Goal: Information Seeking & Learning: Learn about a topic

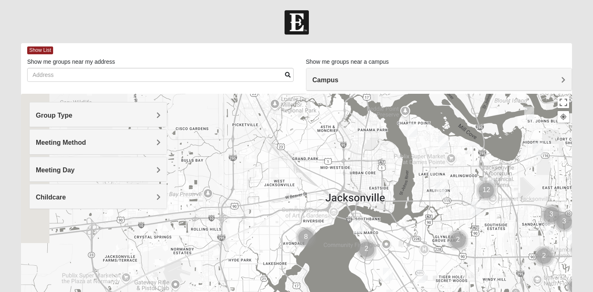
drag, startPoint x: 238, startPoint y: 161, endPoint x: 562, endPoint y: 160, distance: 323.5
click at [562, 160] on div at bounding box center [296, 258] width 551 height 329
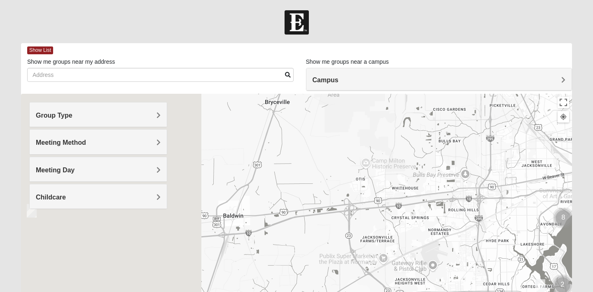
drag, startPoint x: 332, startPoint y: 195, endPoint x: 592, endPoint y: 175, distance: 260.9
click at [592, 176] on form "Log In Find A Group Error Show List Loading Groups" at bounding box center [296, 231] width 593 height 443
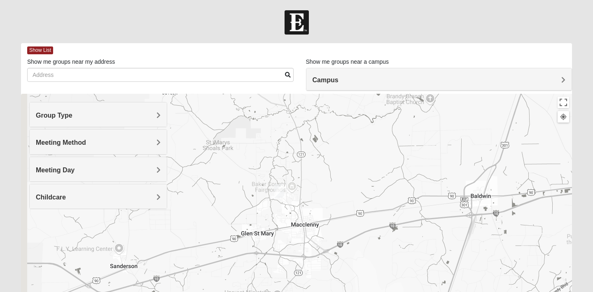
drag, startPoint x: 297, startPoint y: 218, endPoint x: 548, endPoint y: 198, distance: 251.9
click at [548, 198] on div at bounding box center [296, 258] width 551 height 329
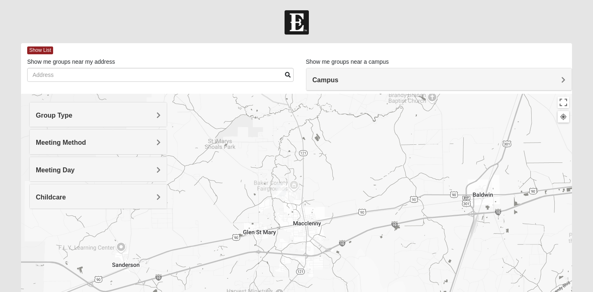
click at [281, 189] on img "Womens Conn 32063" at bounding box center [281, 190] width 10 height 14
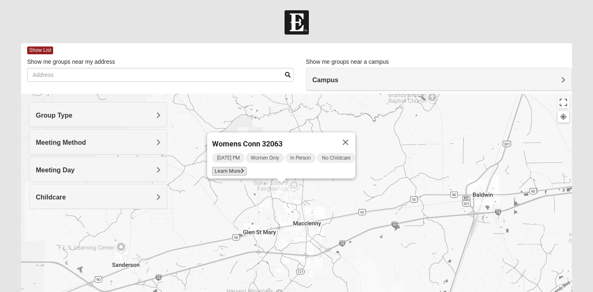
click at [229, 167] on span "Learn More" at bounding box center [229, 171] width 35 height 9
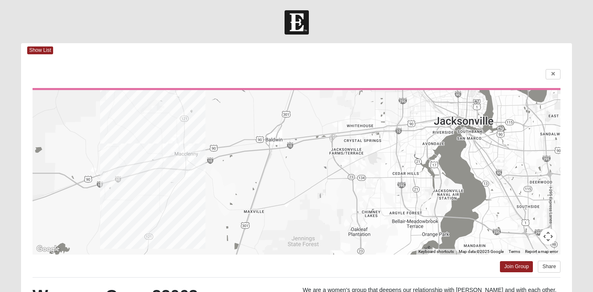
drag, startPoint x: 273, startPoint y: 216, endPoint x: 189, endPoint y: 157, distance: 102.0
click at [189, 157] on div at bounding box center [297, 172] width 528 height 165
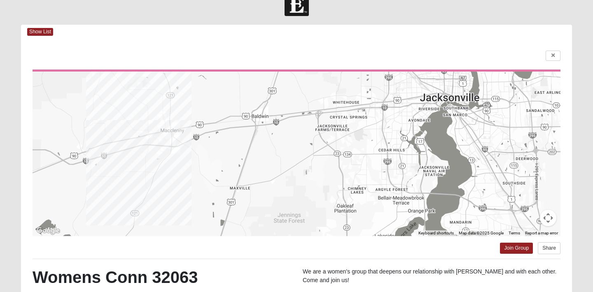
scroll to position [18, 0]
click at [549, 54] on link at bounding box center [552, 56] width 15 height 10
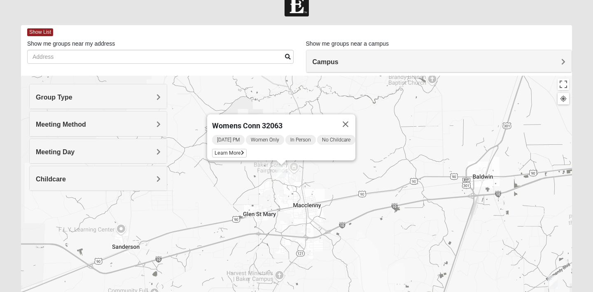
click at [347, 227] on div "Womens Conn 32063 [DATE] PM Women Only In Person No Childcare Learn More" at bounding box center [296, 240] width 551 height 329
click at [349, 117] on button "Close" at bounding box center [345, 124] width 20 height 20
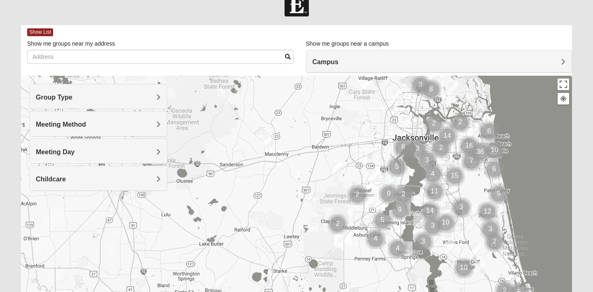
drag, startPoint x: 368, startPoint y: 207, endPoint x: 302, endPoint y: 172, distance: 74.0
click at [302, 172] on div at bounding box center [296, 240] width 551 height 329
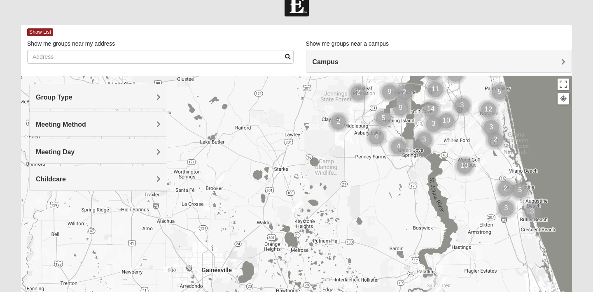
drag, startPoint x: 300, startPoint y: 189, endPoint x: 300, endPoint y: 84, distance: 105.0
click at [300, 84] on div at bounding box center [296, 240] width 551 height 329
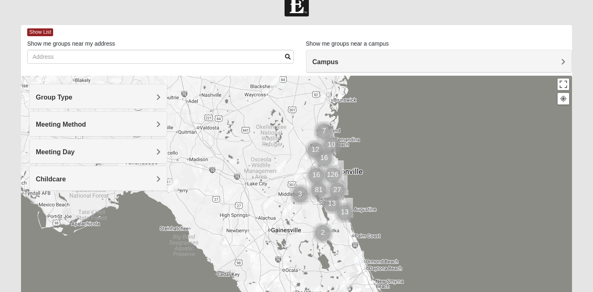
drag, startPoint x: 298, startPoint y: 142, endPoint x: 283, endPoint y: 240, distance: 99.9
click at [283, 241] on div at bounding box center [296, 240] width 551 height 329
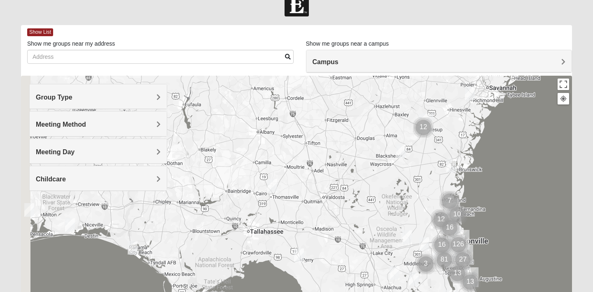
drag, startPoint x: 270, startPoint y: 229, endPoint x: 399, endPoint y: 298, distance: 146.7
click at [399, 292] on html "Log In Find A Group Error Show List Loading Groups" at bounding box center [296, 208] width 593 height 453
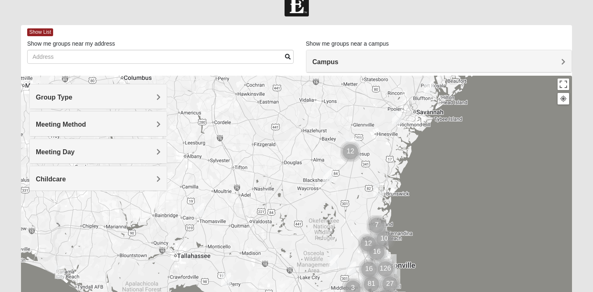
drag, startPoint x: 318, startPoint y: 226, endPoint x: 242, endPoint y: 245, distance: 77.6
click at [242, 245] on div at bounding box center [296, 240] width 551 height 329
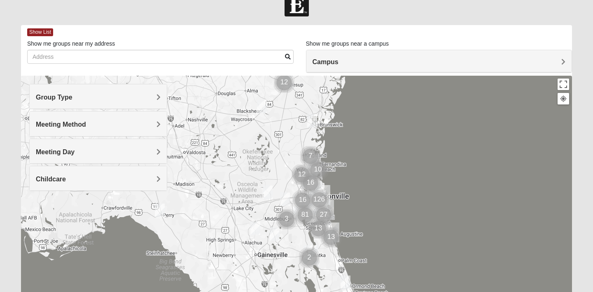
drag, startPoint x: 310, startPoint y: 258, endPoint x: 242, endPoint y: 189, distance: 97.8
click at [242, 189] on div at bounding box center [296, 240] width 551 height 329
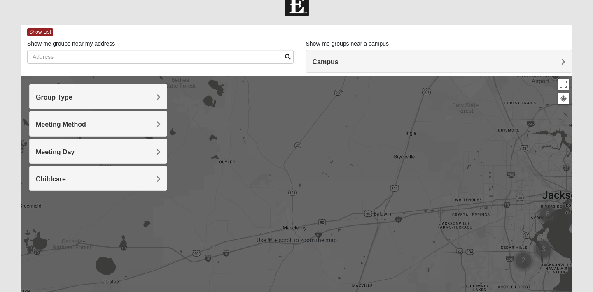
scroll to position [50, 0]
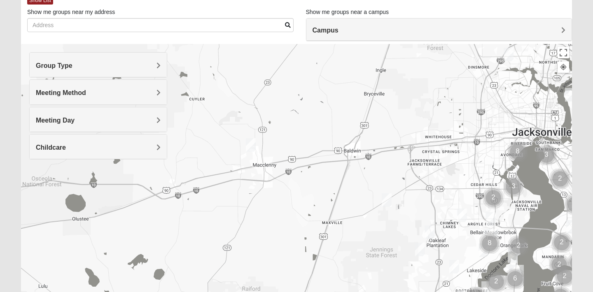
drag, startPoint x: 291, startPoint y: 229, endPoint x: 258, endPoint y: 197, distance: 46.0
click at [258, 197] on div at bounding box center [296, 208] width 551 height 329
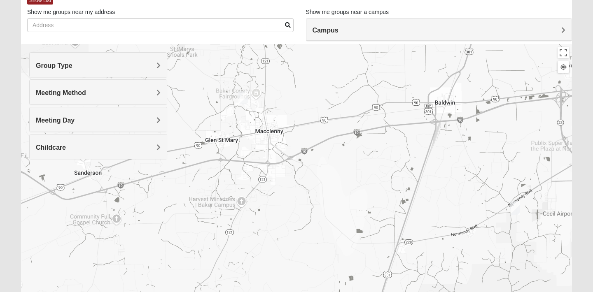
click at [244, 101] on img "Womens Conn 32063" at bounding box center [243, 98] width 10 height 14
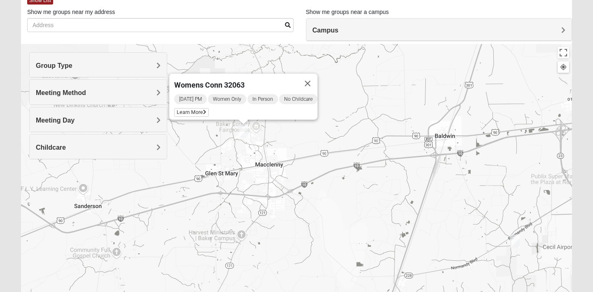
click at [194, 96] on span "[DATE] PM" at bounding box center [190, 99] width 33 height 10
click at [197, 108] on span "Learn More" at bounding box center [191, 112] width 35 height 9
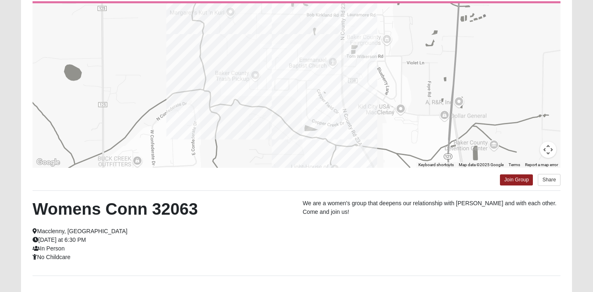
scroll to position [86, 0]
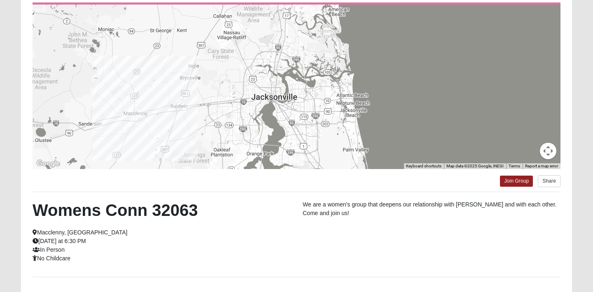
drag, startPoint x: 360, startPoint y: 140, endPoint x: 201, endPoint y: 122, distance: 159.9
click at [201, 122] on div at bounding box center [297, 87] width 528 height 165
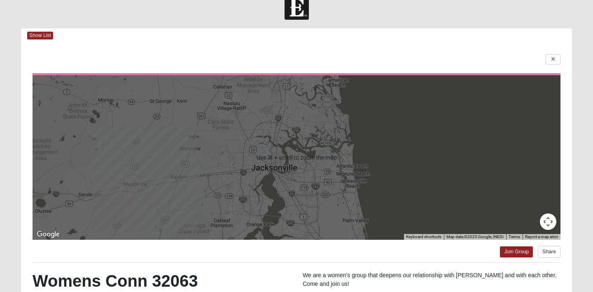
scroll to position [10, 0]
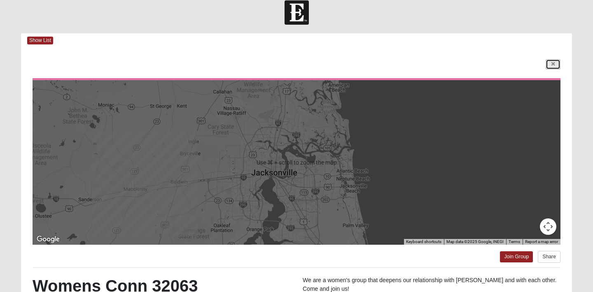
click at [549, 63] on link at bounding box center [552, 64] width 15 height 10
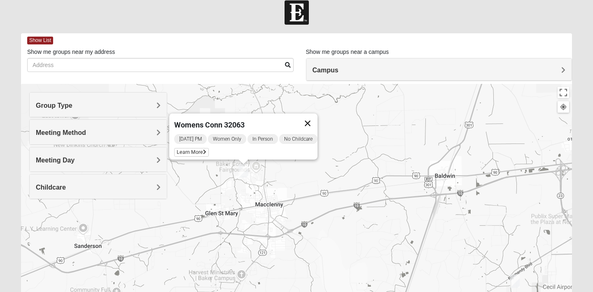
click at [312, 121] on button "Close" at bounding box center [308, 124] width 20 height 20
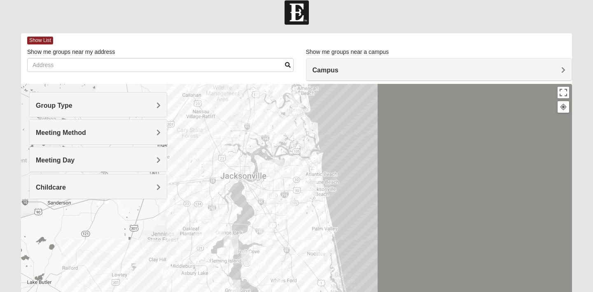
drag, startPoint x: 429, startPoint y: 203, endPoint x: 205, endPoint y: 203, distance: 223.9
click at [205, 203] on div at bounding box center [296, 248] width 551 height 329
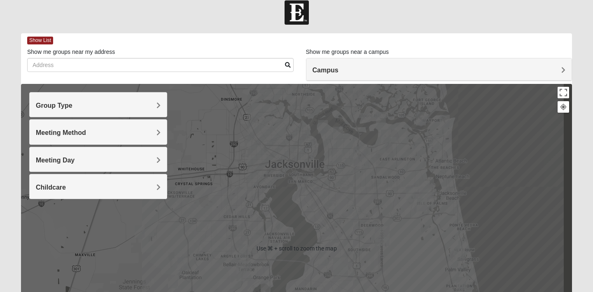
click at [126, 105] on h4 "Group Type" at bounding box center [98, 106] width 125 height 8
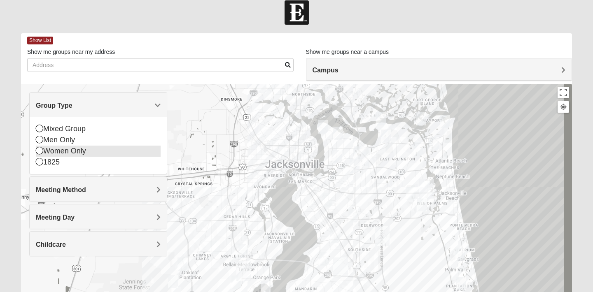
click at [37, 152] on icon at bounding box center [39, 150] width 7 height 7
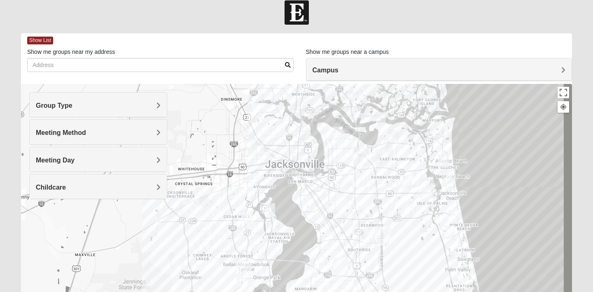
click at [92, 134] on h4 "Meeting Method" at bounding box center [98, 133] width 125 height 8
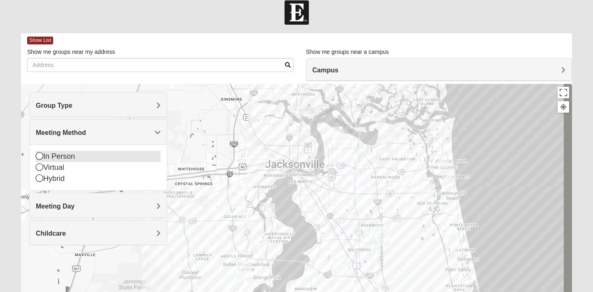
click at [66, 158] on div "In Person" at bounding box center [98, 156] width 125 height 11
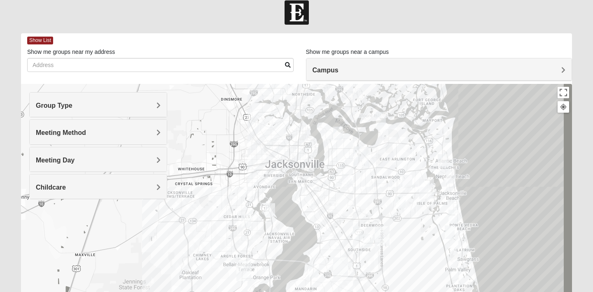
click at [86, 165] on div "Meeting Day" at bounding box center [98, 159] width 137 height 24
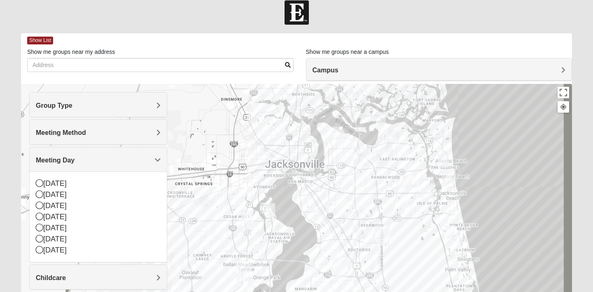
click at [137, 165] on div "Meeting Day" at bounding box center [98, 159] width 137 height 24
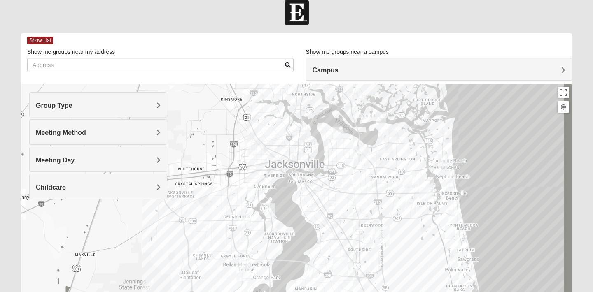
click at [132, 190] on h4 "Childcare" at bounding box center [98, 188] width 125 height 8
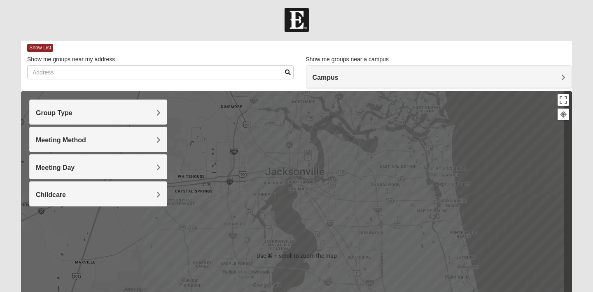
scroll to position [0, 0]
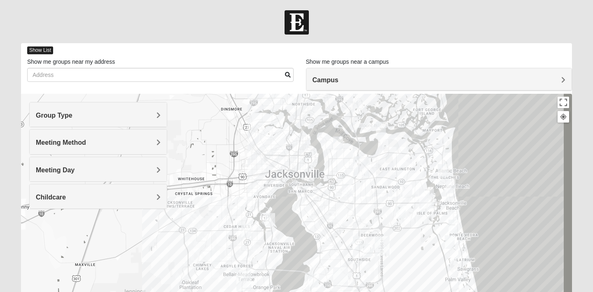
click at [38, 49] on span "Show List" at bounding box center [40, 51] width 26 height 8
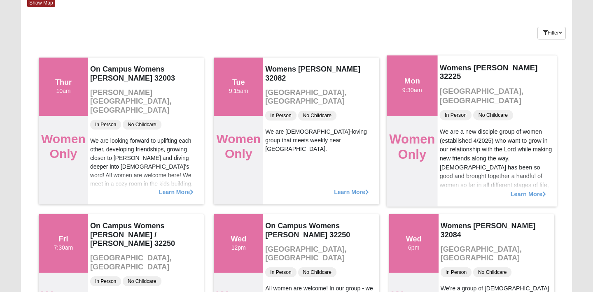
scroll to position [49, 0]
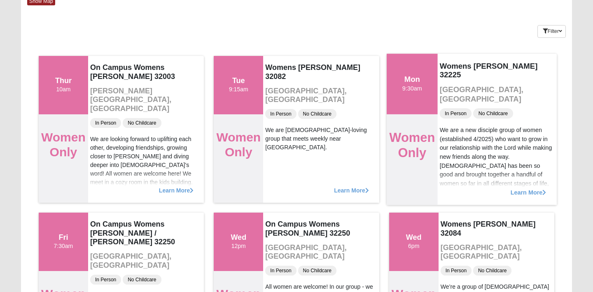
click at [521, 188] on span "Learn More" at bounding box center [528, 188] width 36 height 0
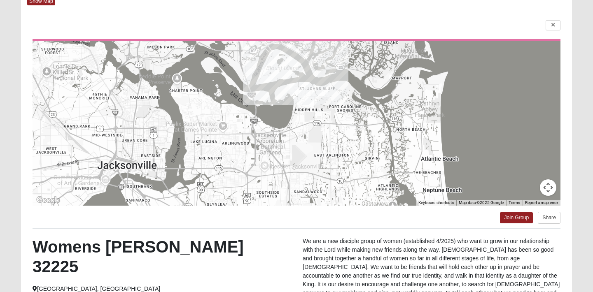
drag, startPoint x: 367, startPoint y: 186, endPoint x: 326, endPoint y: 100, distance: 94.6
click at [326, 100] on div at bounding box center [297, 123] width 528 height 165
click at [553, 30] on link at bounding box center [552, 25] width 15 height 10
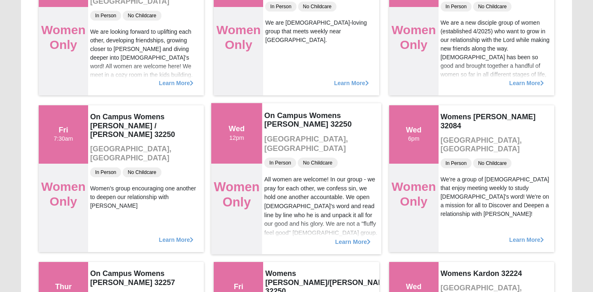
scroll to position [156, 0]
click at [341, 238] on span "Learn More" at bounding box center [353, 238] width 36 height 0
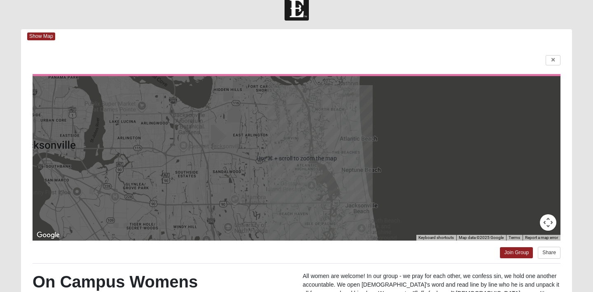
scroll to position [14, 0]
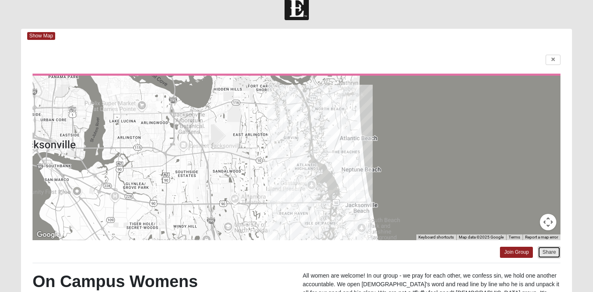
click at [548, 254] on button "Share" at bounding box center [549, 253] width 23 height 12
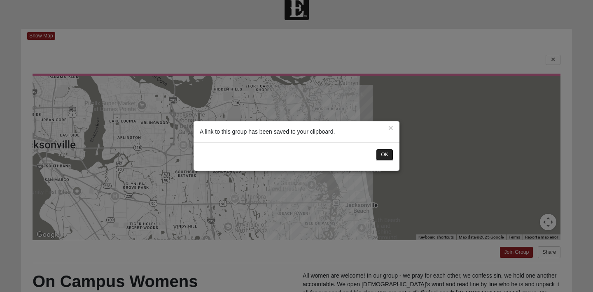
click at [382, 156] on button "OK" at bounding box center [384, 155] width 17 height 12
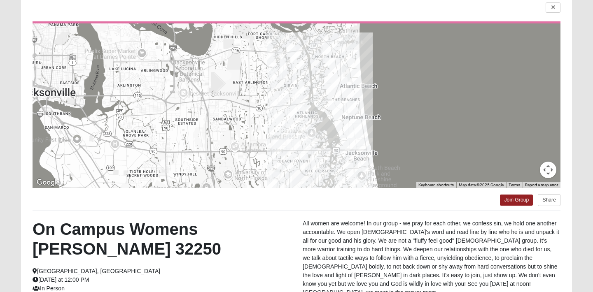
scroll to position [28, 0]
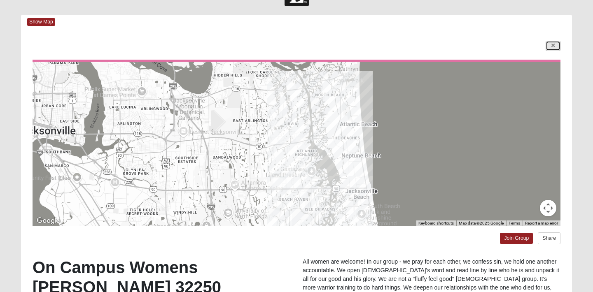
click at [547, 45] on link at bounding box center [552, 46] width 15 height 10
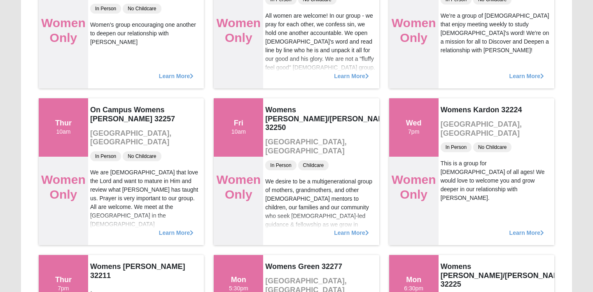
scroll to position [323, 0]
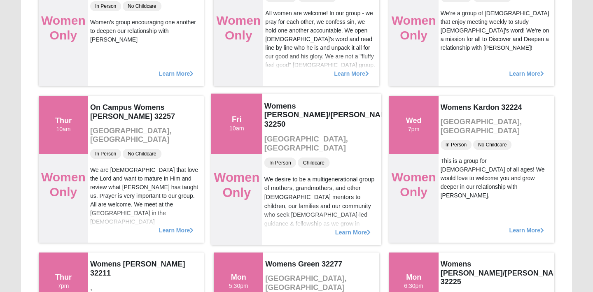
click at [345, 228] on span "Learn More" at bounding box center [353, 228] width 36 height 0
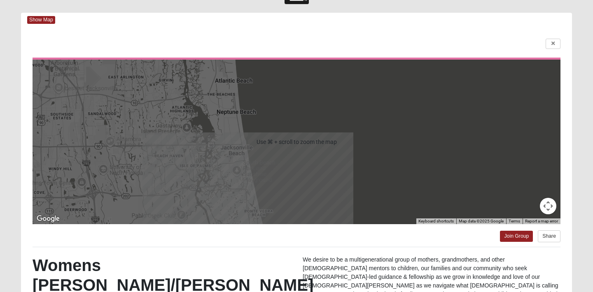
scroll to position [28, 0]
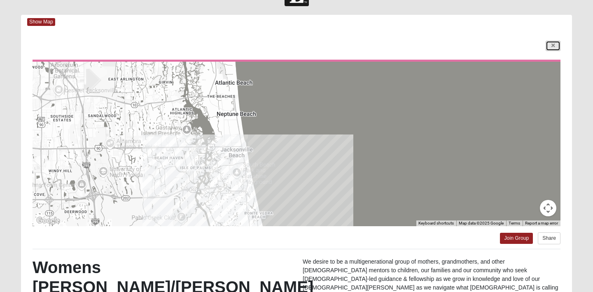
click at [550, 46] on link at bounding box center [552, 46] width 15 height 10
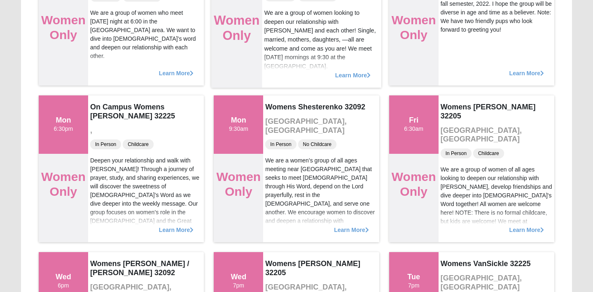
scroll to position [794, 0]
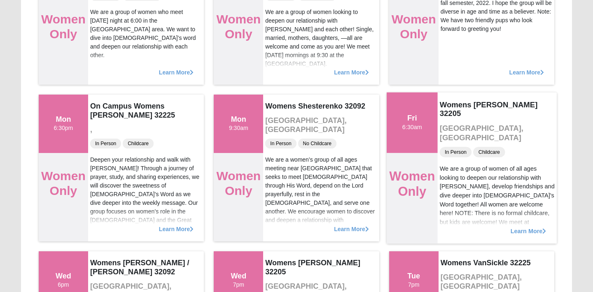
click at [452, 168] on div "We are a group of women of all ages looking to deepen our relationship with [PE…" at bounding box center [496, 209] width 115 height 89
click at [522, 227] on span "Learn More" at bounding box center [528, 227] width 36 height 0
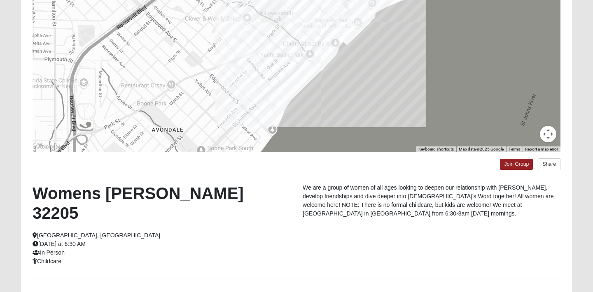
scroll to position [99, 0]
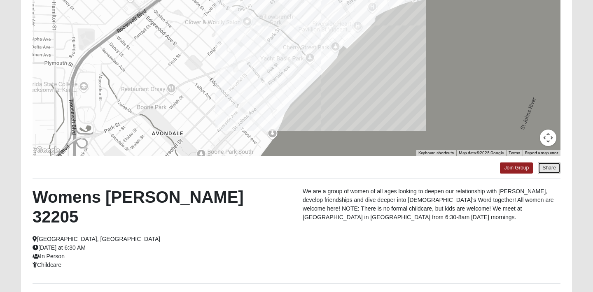
click at [549, 172] on button "Share" at bounding box center [549, 168] width 23 height 12
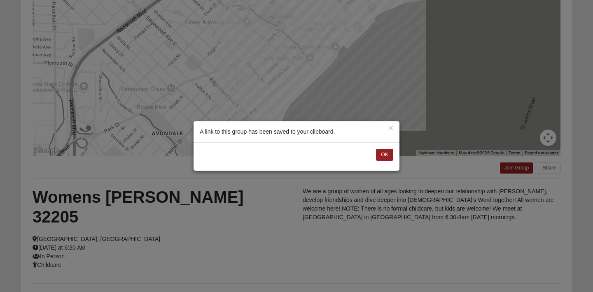
click at [389, 161] on div "OK" at bounding box center [296, 156] width 206 height 29
click at [388, 158] on button "OK" at bounding box center [384, 155] width 17 height 12
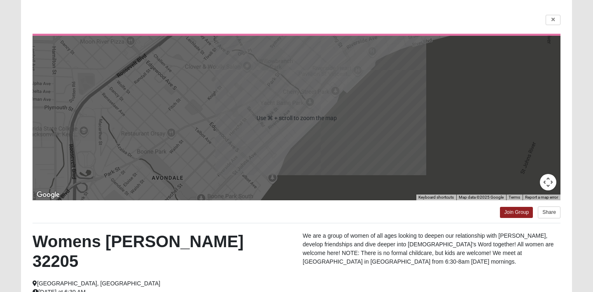
scroll to position [54, 0]
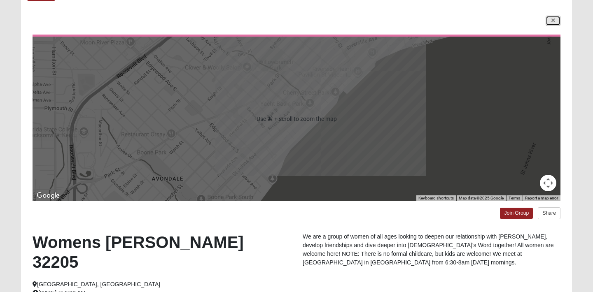
click at [556, 26] on link at bounding box center [552, 21] width 15 height 10
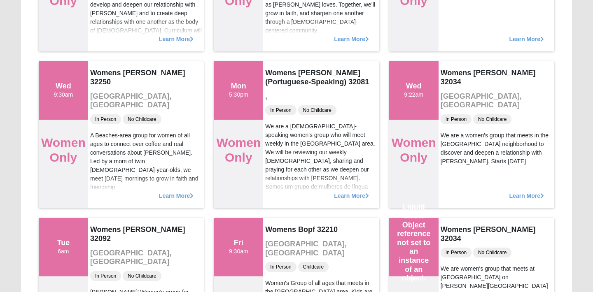
scroll to position [4592, 0]
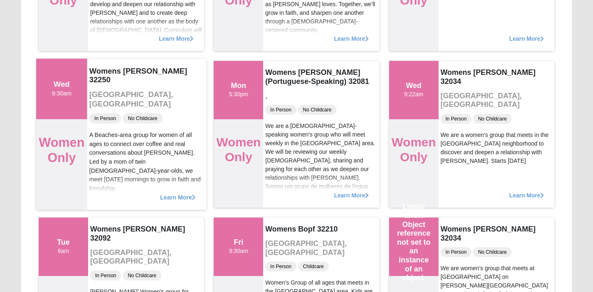
click at [176, 193] on span "Learn More" at bounding box center [178, 193] width 36 height 0
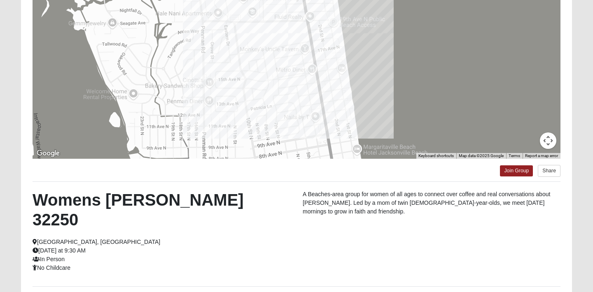
scroll to position [57, 0]
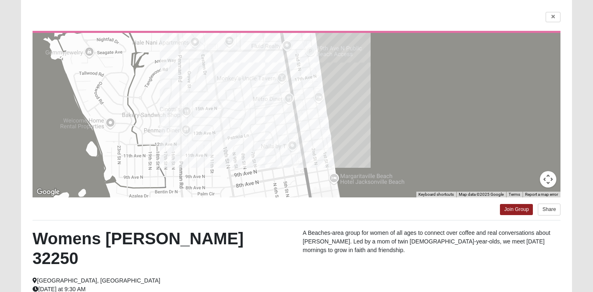
drag, startPoint x: 216, startPoint y: 148, endPoint x: 193, endPoint y: 149, distance: 23.5
click at [193, 149] on div at bounding box center [297, 115] width 528 height 165
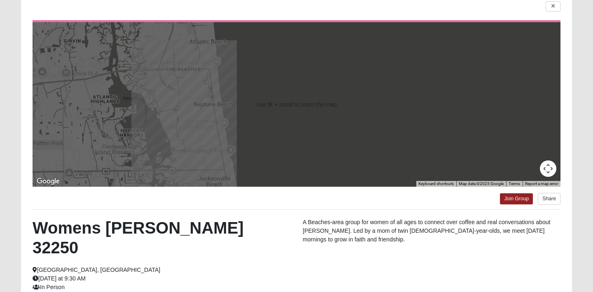
scroll to position [77, 0]
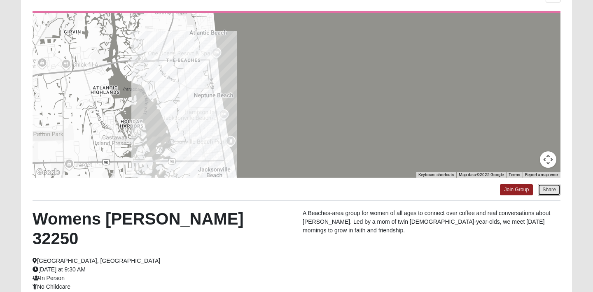
click at [548, 188] on button "Share" at bounding box center [549, 190] width 23 height 12
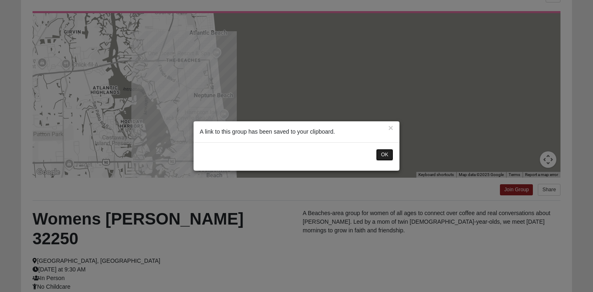
click at [384, 154] on button "OK" at bounding box center [384, 155] width 17 height 12
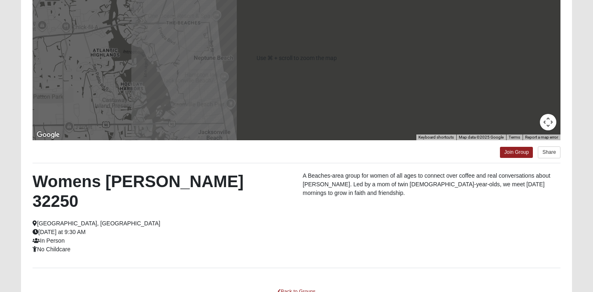
scroll to position [153, 0]
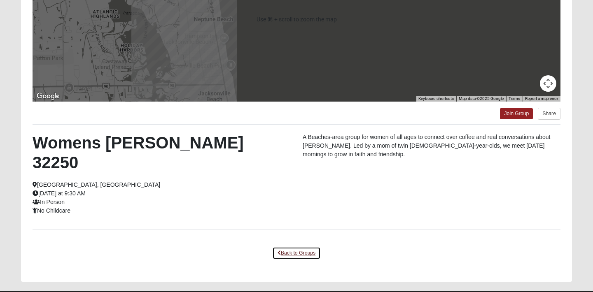
click at [296, 247] on link "Back to Groups" at bounding box center [296, 253] width 49 height 13
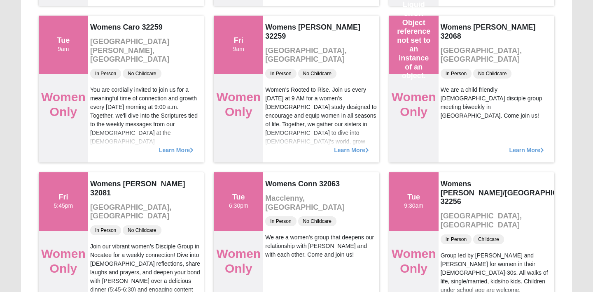
scroll to position [3538, 0]
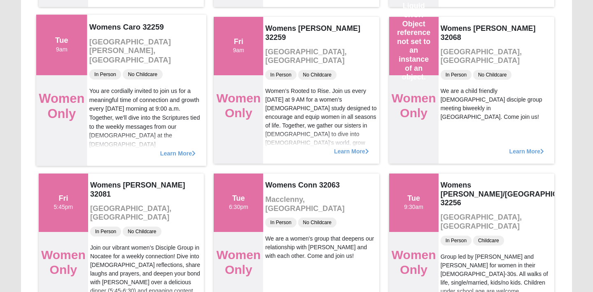
click at [187, 149] on span "Learn More" at bounding box center [178, 149] width 36 height 0
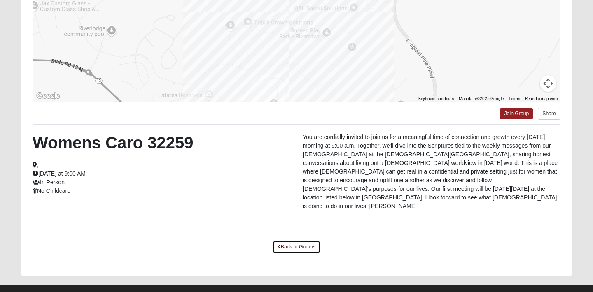
click at [289, 241] on link "Back to Groups" at bounding box center [296, 247] width 49 height 13
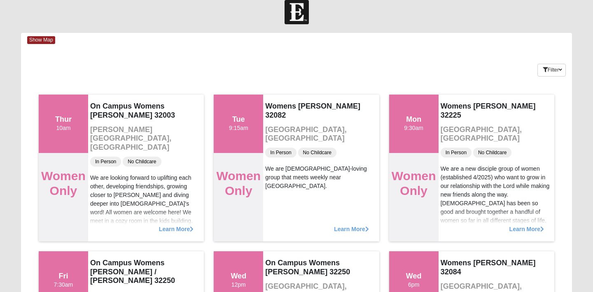
scroll to position [0, 0]
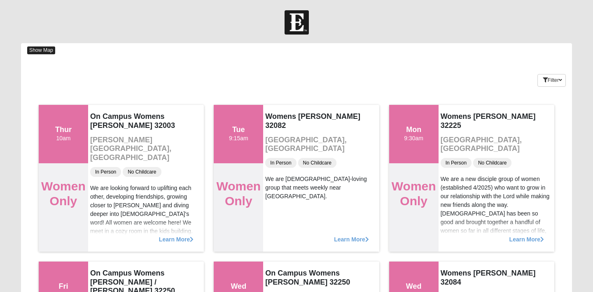
click at [46, 48] on span "Show Map" at bounding box center [41, 51] width 28 height 8
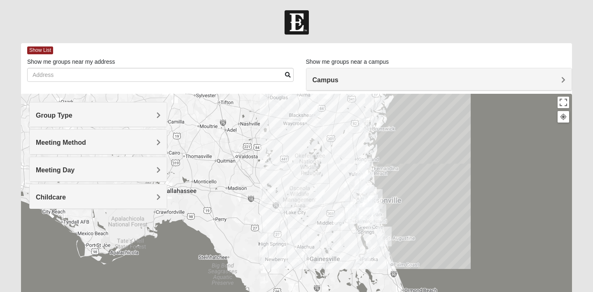
drag, startPoint x: 377, startPoint y: 223, endPoint x: 244, endPoint y: 122, distance: 167.3
click at [243, 122] on div at bounding box center [296, 258] width 551 height 329
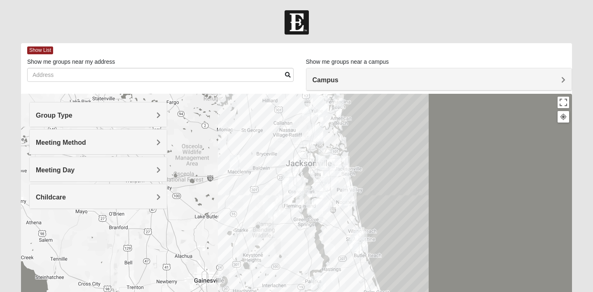
drag, startPoint x: 339, startPoint y: 249, endPoint x: 258, endPoint y: 240, distance: 81.2
click at [258, 241] on div at bounding box center [296, 258] width 551 height 329
